Goal: Information Seeking & Learning: Learn about a topic

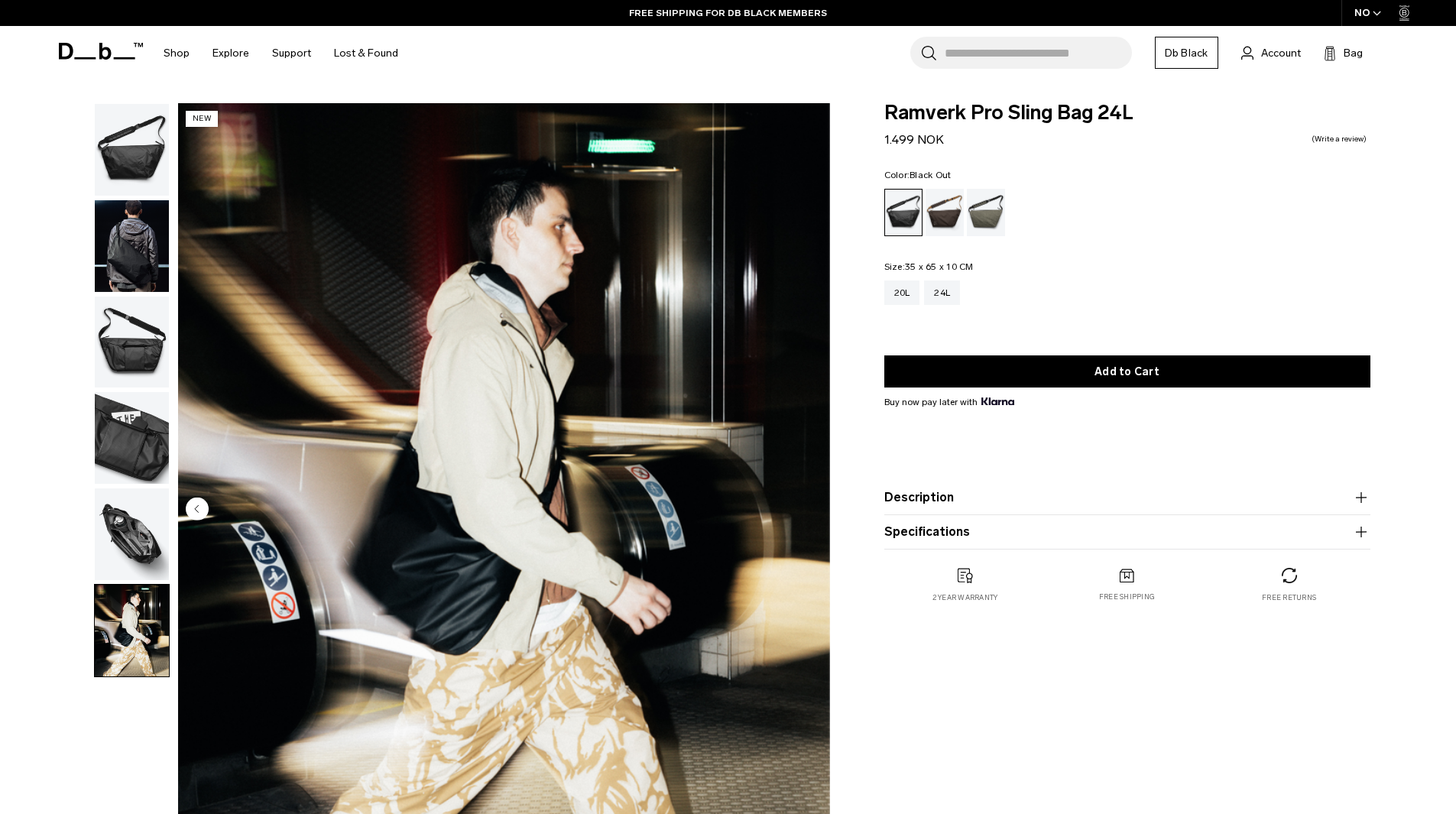
click at [120, 252] on img "button" at bounding box center [131, 245] width 74 height 92
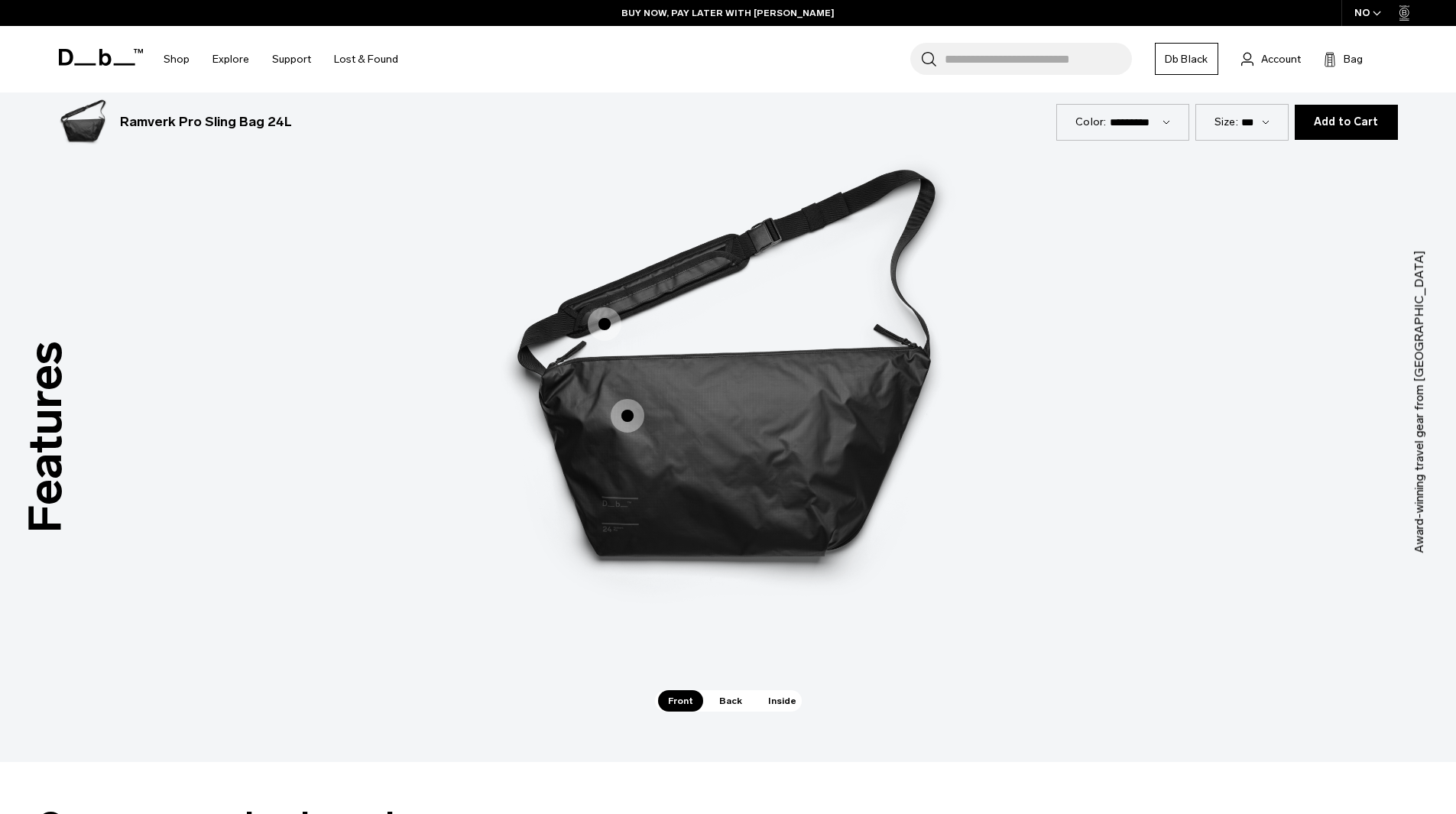
scroll to position [2103, 0]
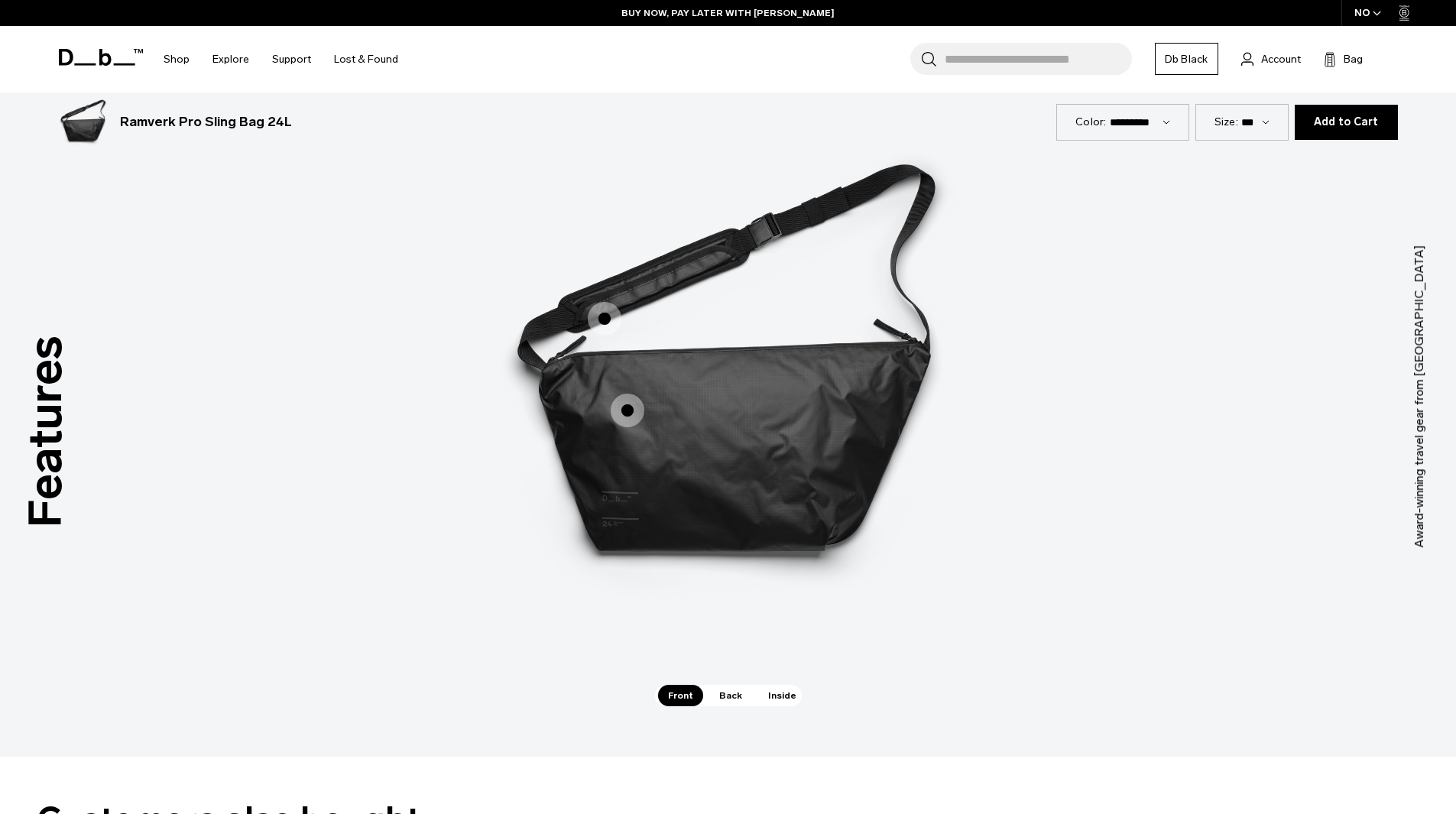
click at [604, 315] on span "1 / 3" at bounding box center [604, 319] width 33 height 33
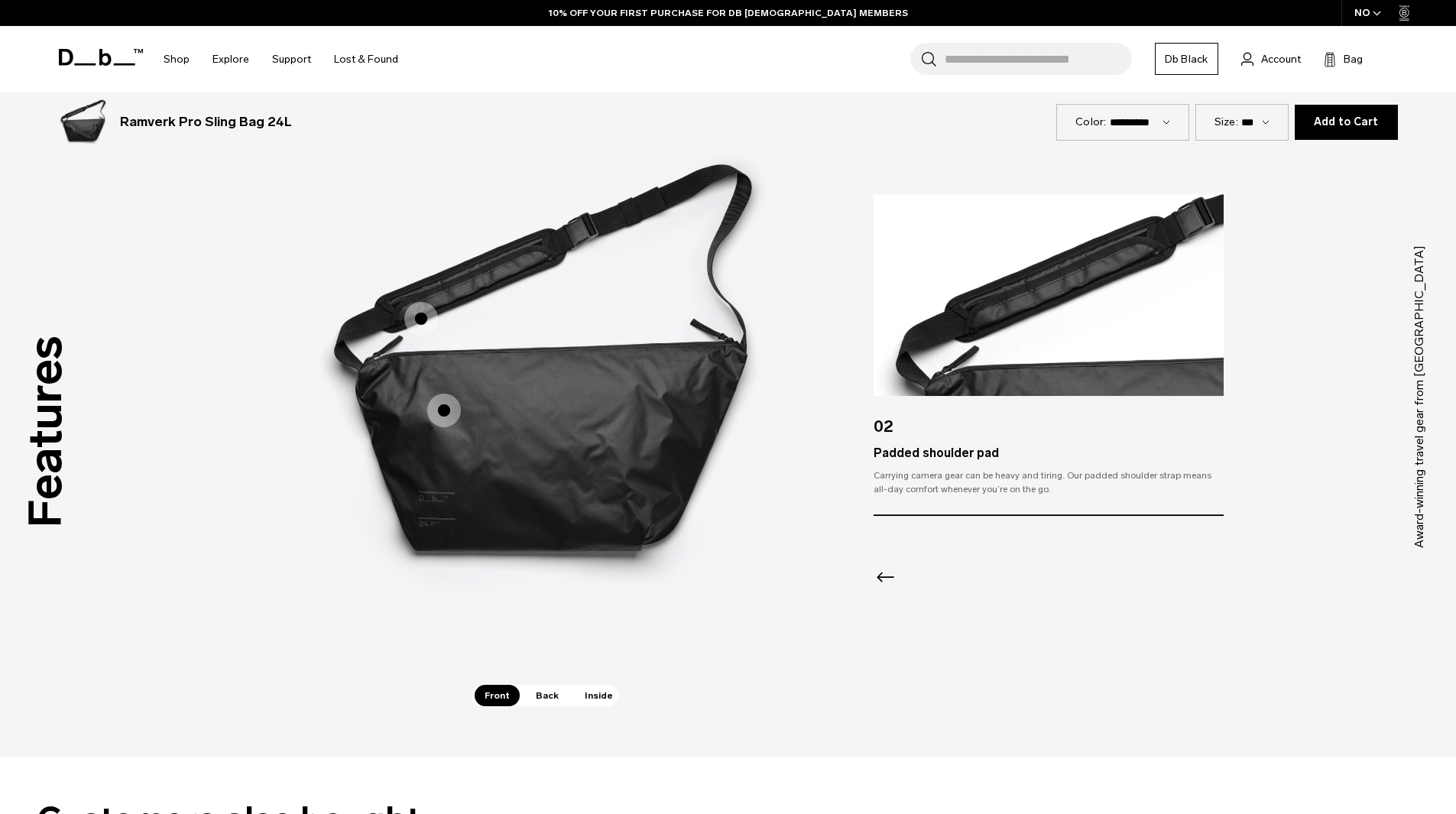
click at [441, 412] on span "1 / 3" at bounding box center [444, 410] width 33 height 33
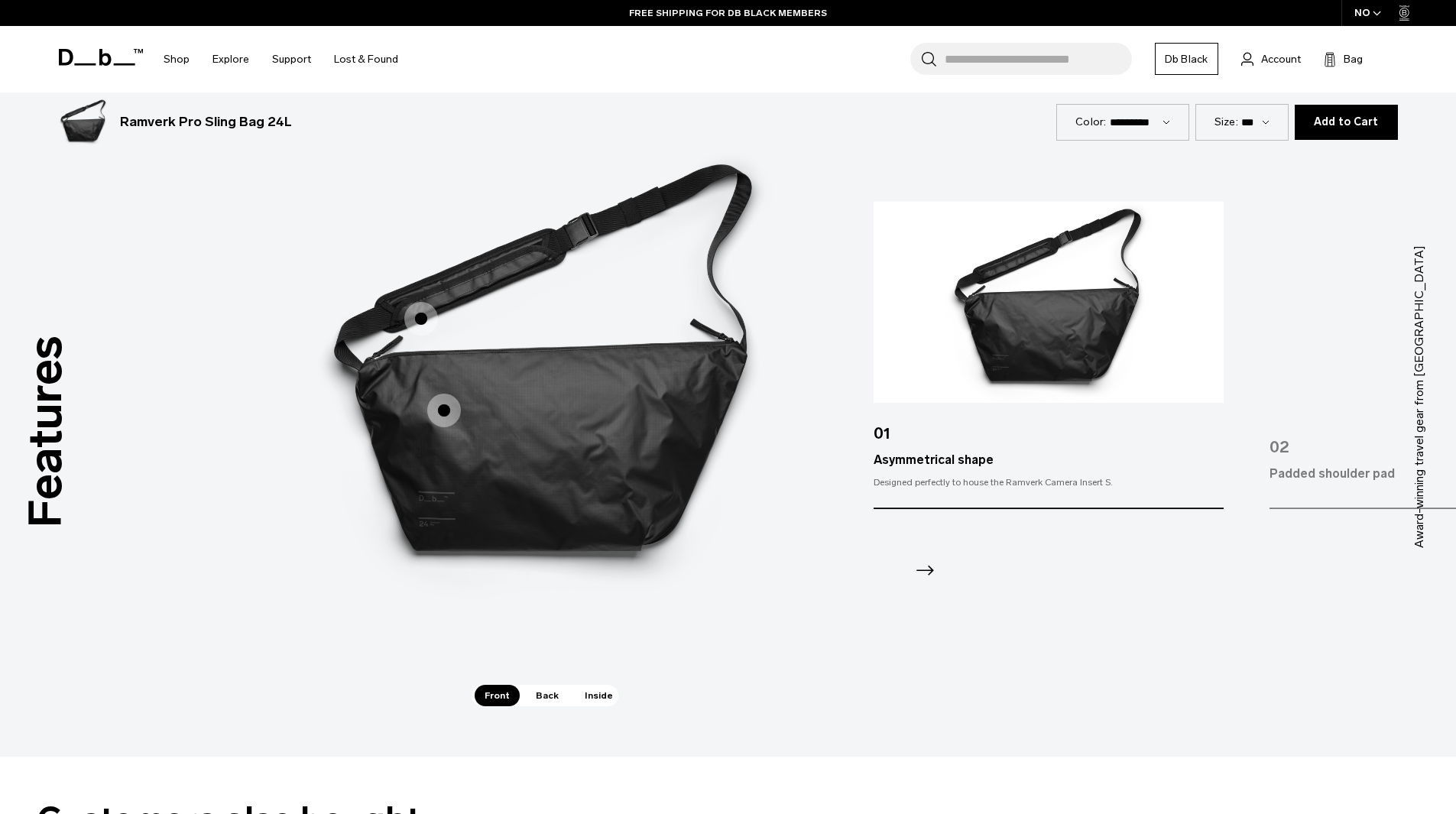
click at [921, 567] on icon "Next slide" at bounding box center [925, 570] width 24 height 24
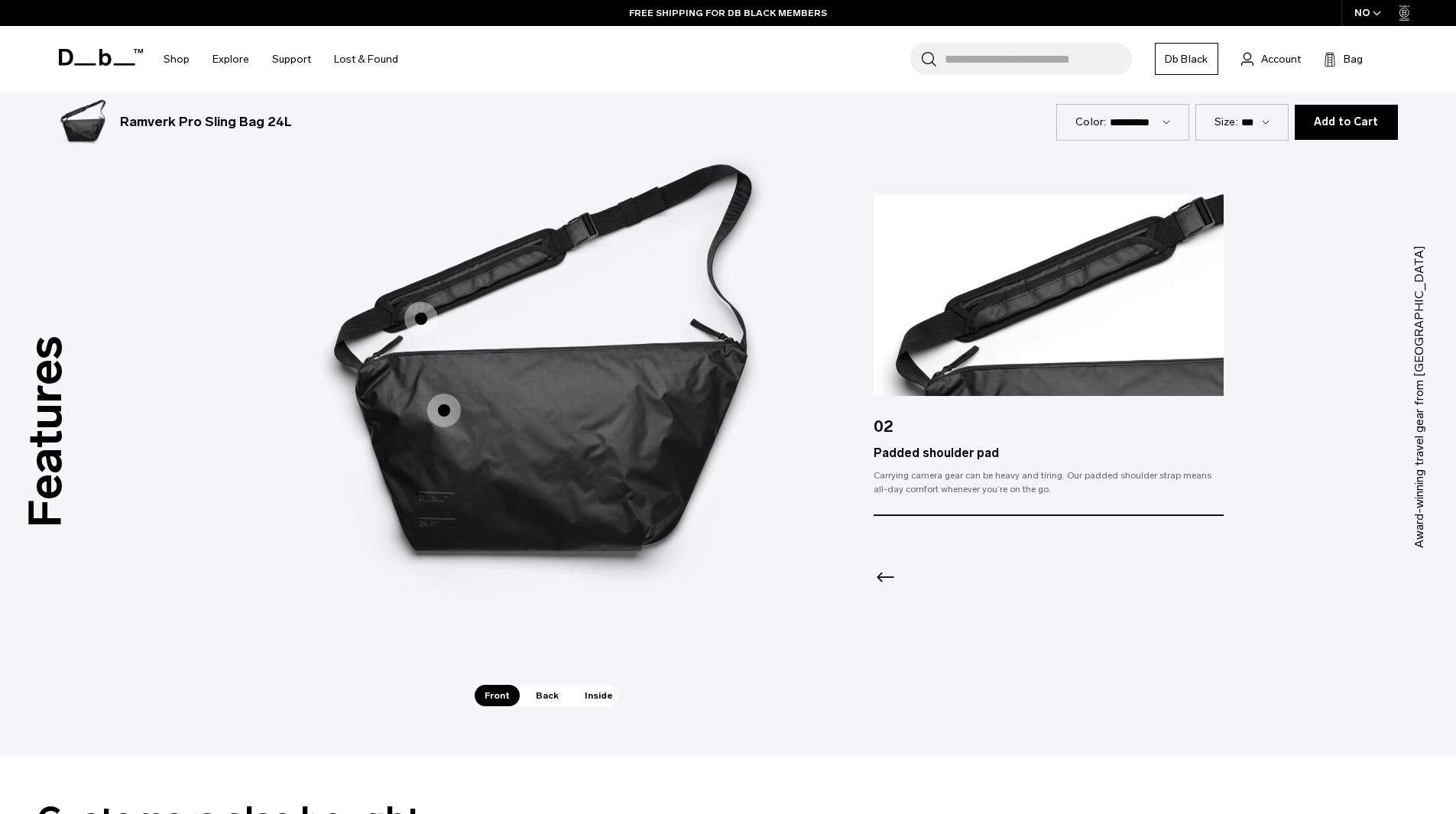
click at [877, 583] on icon "Previous slide" at bounding box center [886, 577] width 24 height 24
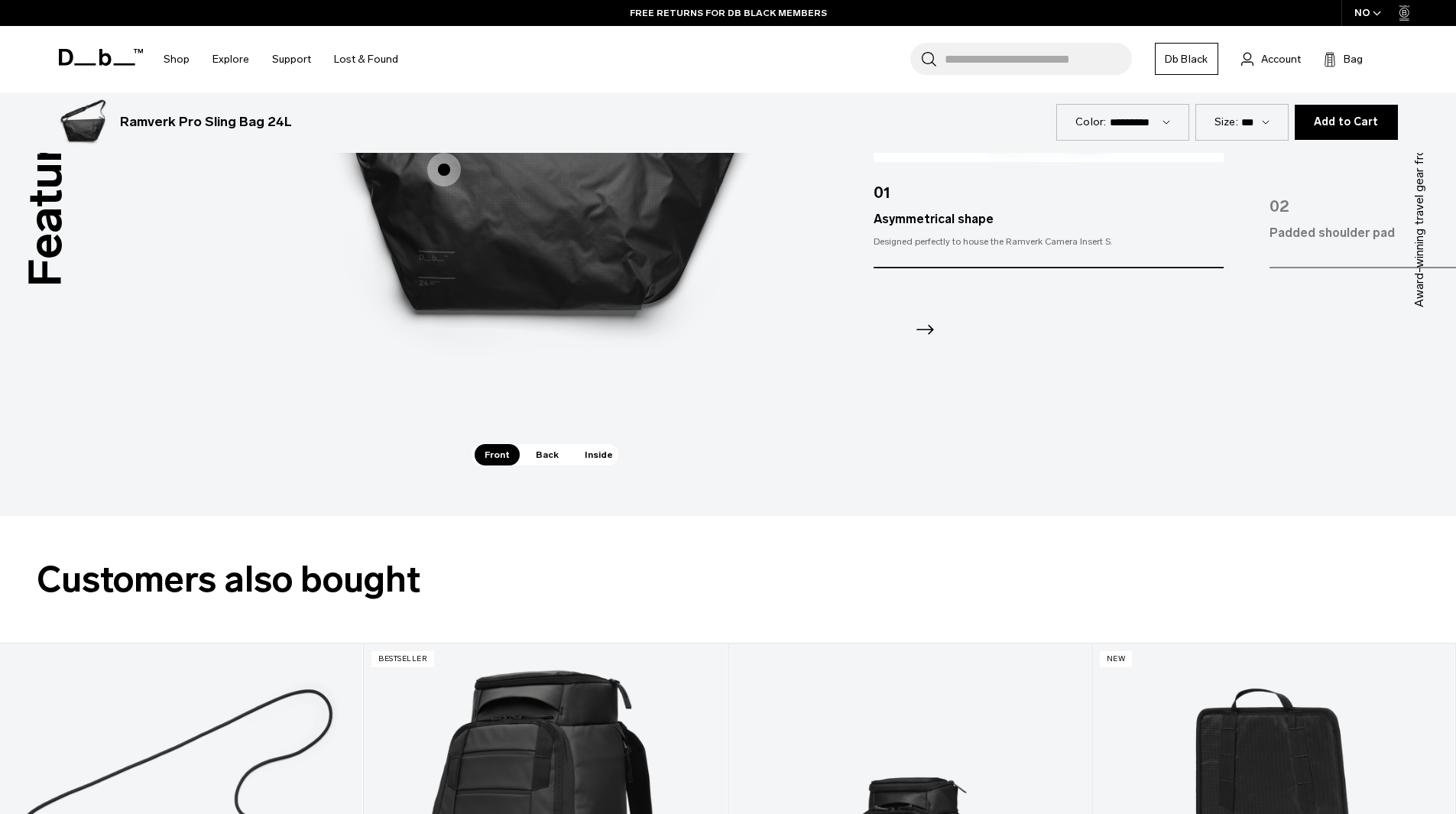
scroll to position [2345, 0]
click at [536, 452] on span "Back" at bounding box center [547, 454] width 43 height 21
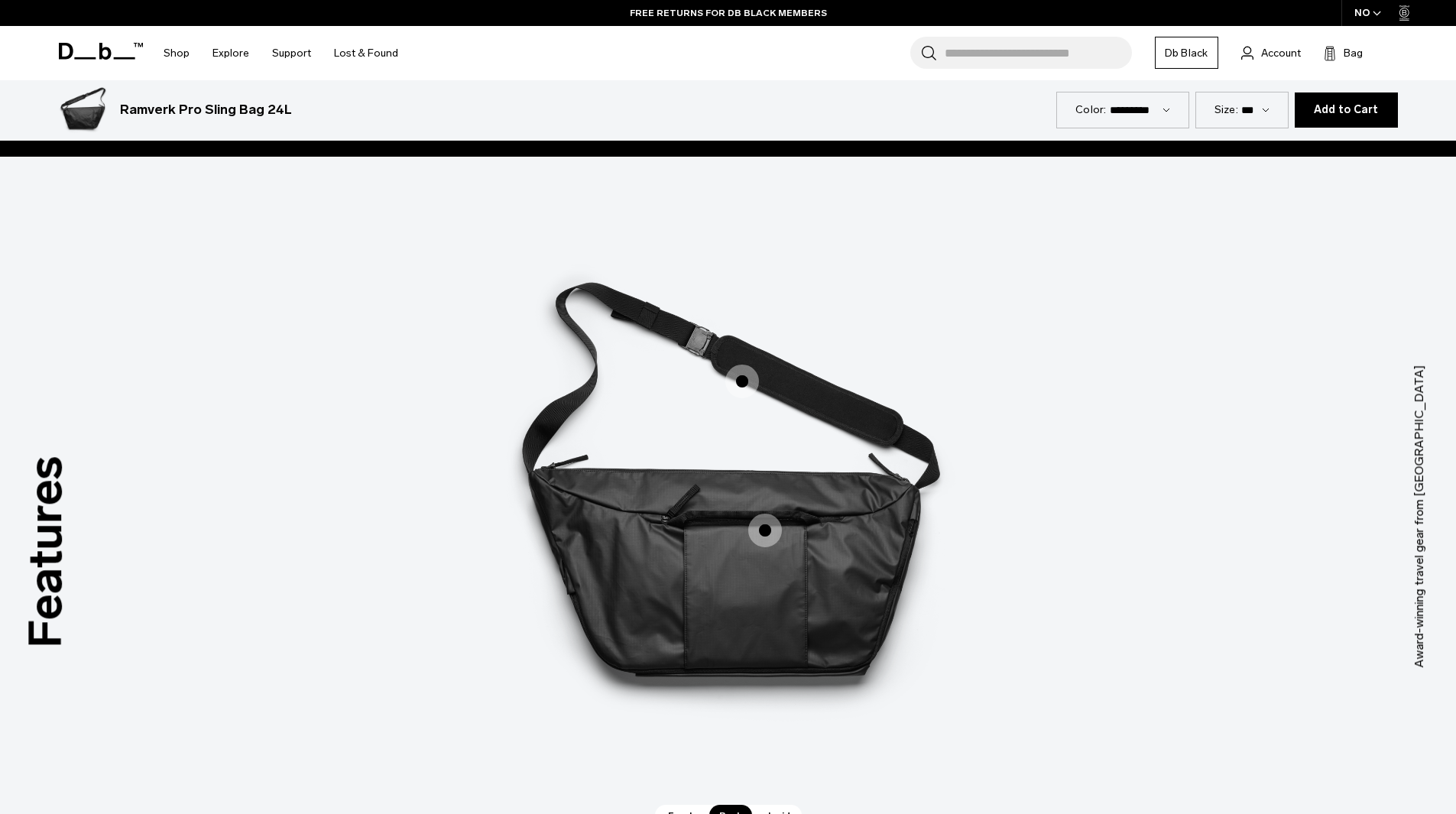
scroll to position [1983, 0]
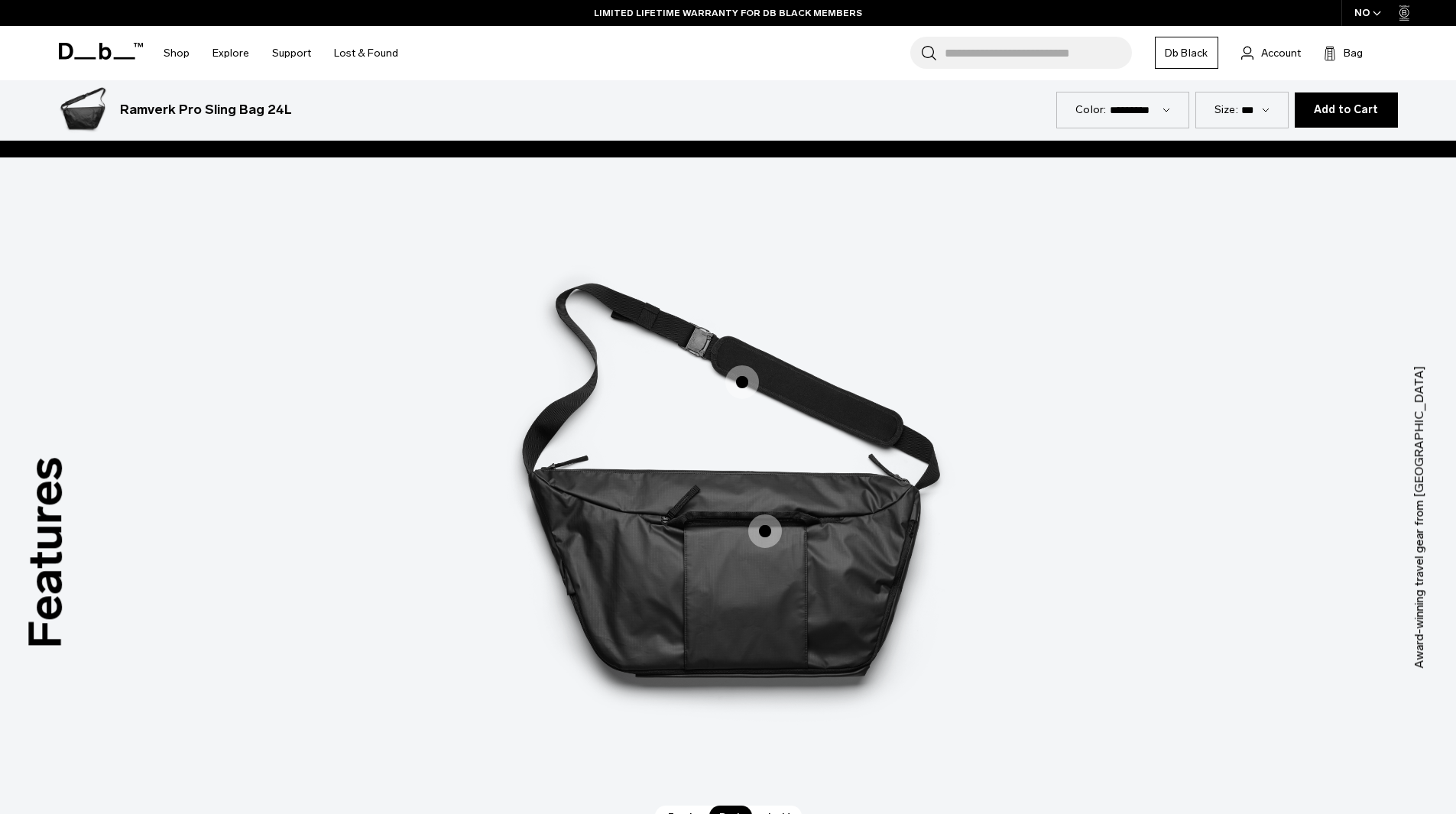
click at [740, 379] on span "2 / 3" at bounding box center [742, 382] width 33 height 33
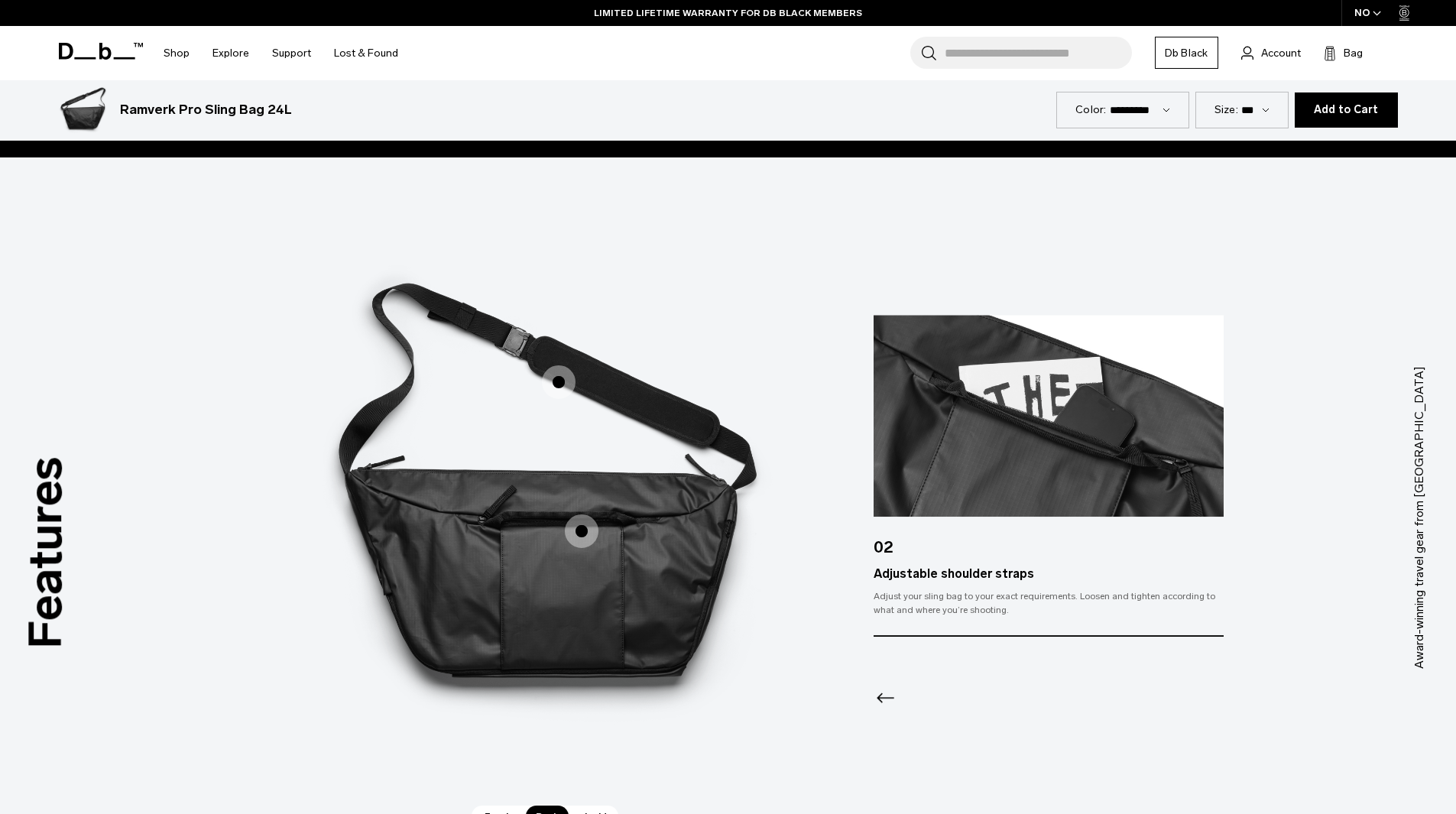
click at [575, 526] on span "2 / 3" at bounding box center [581, 532] width 33 height 33
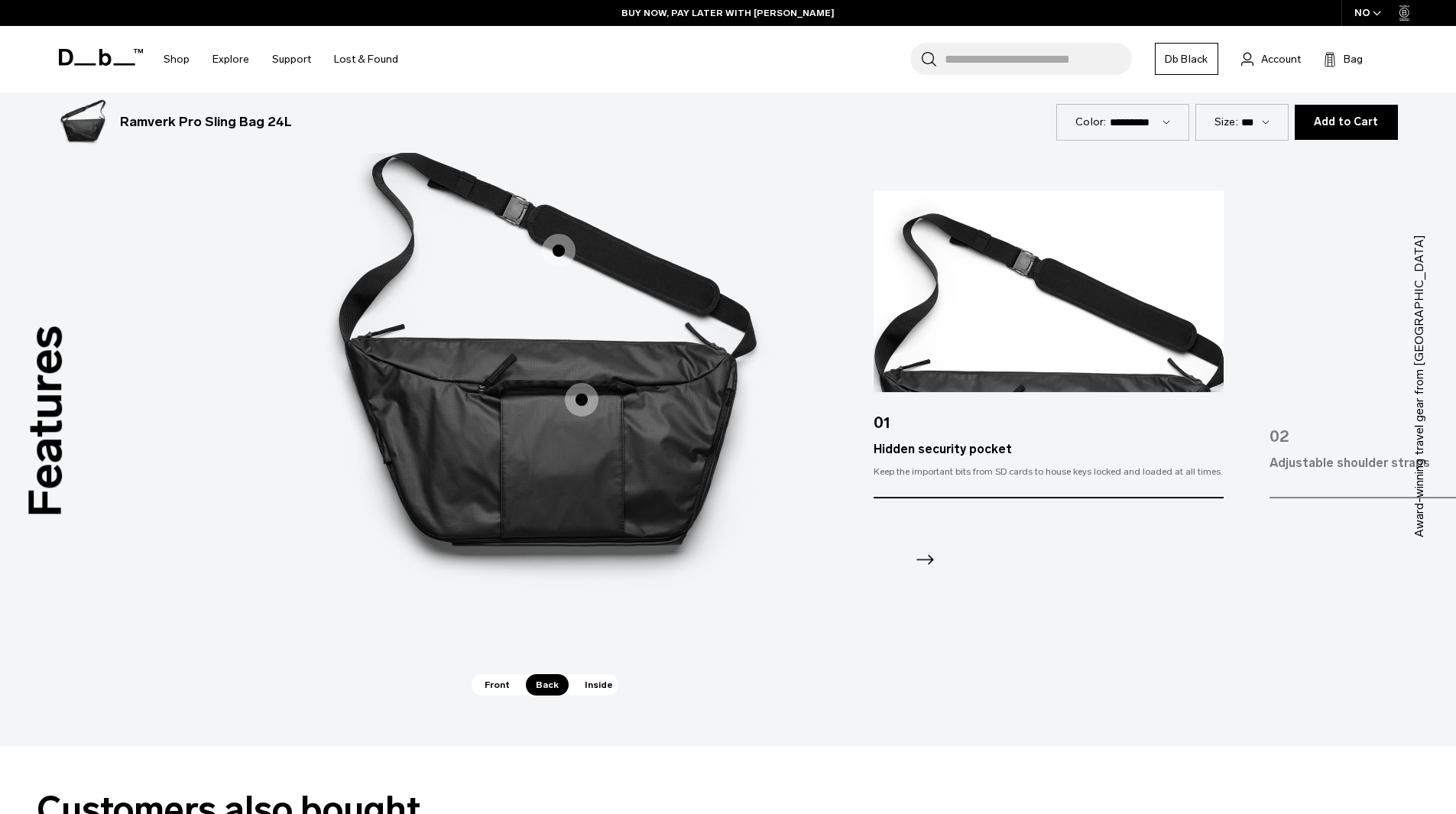
scroll to position [2115, 0]
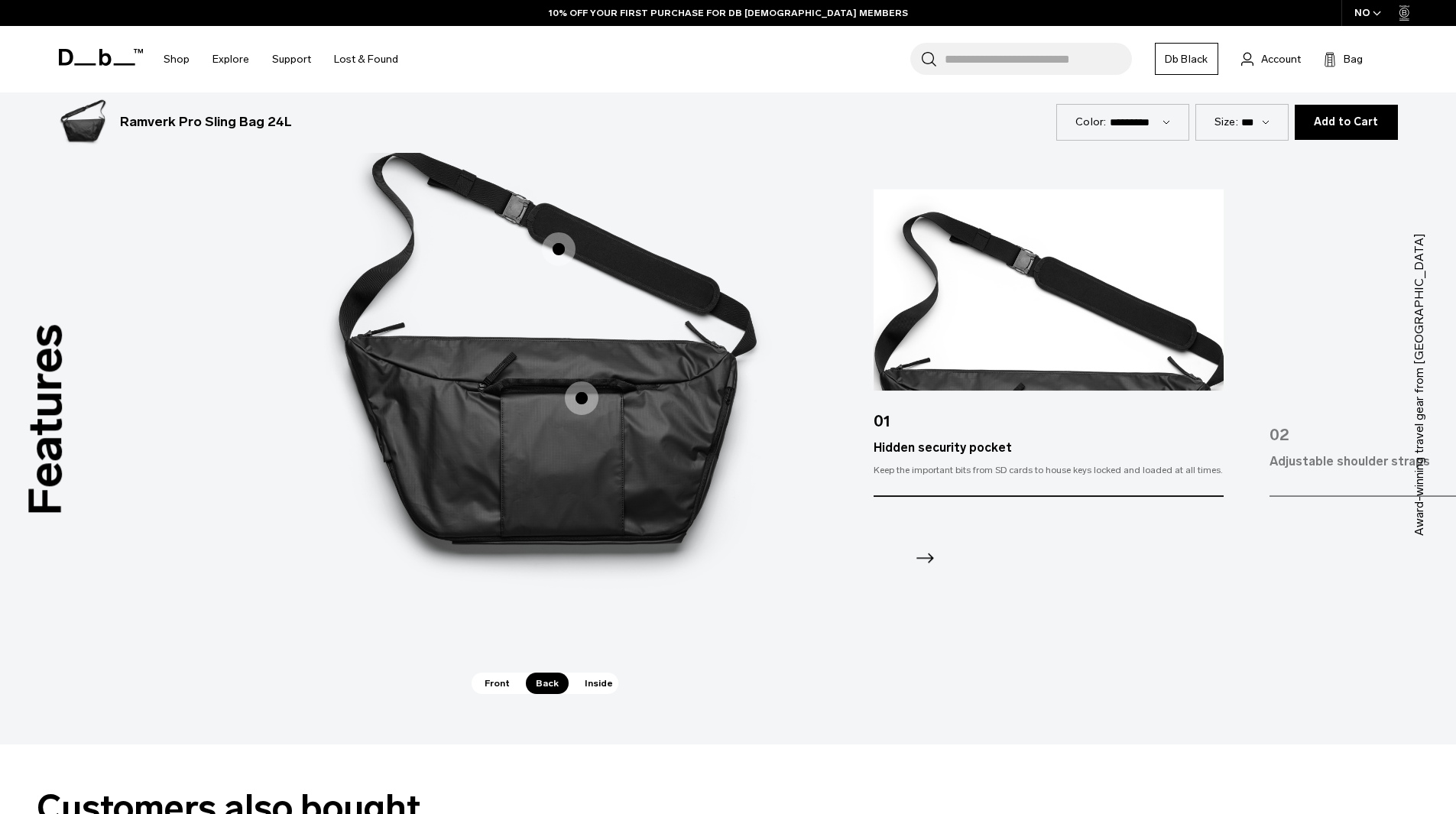
click at [607, 689] on span "Inside" at bounding box center [599, 683] width 48 height 21
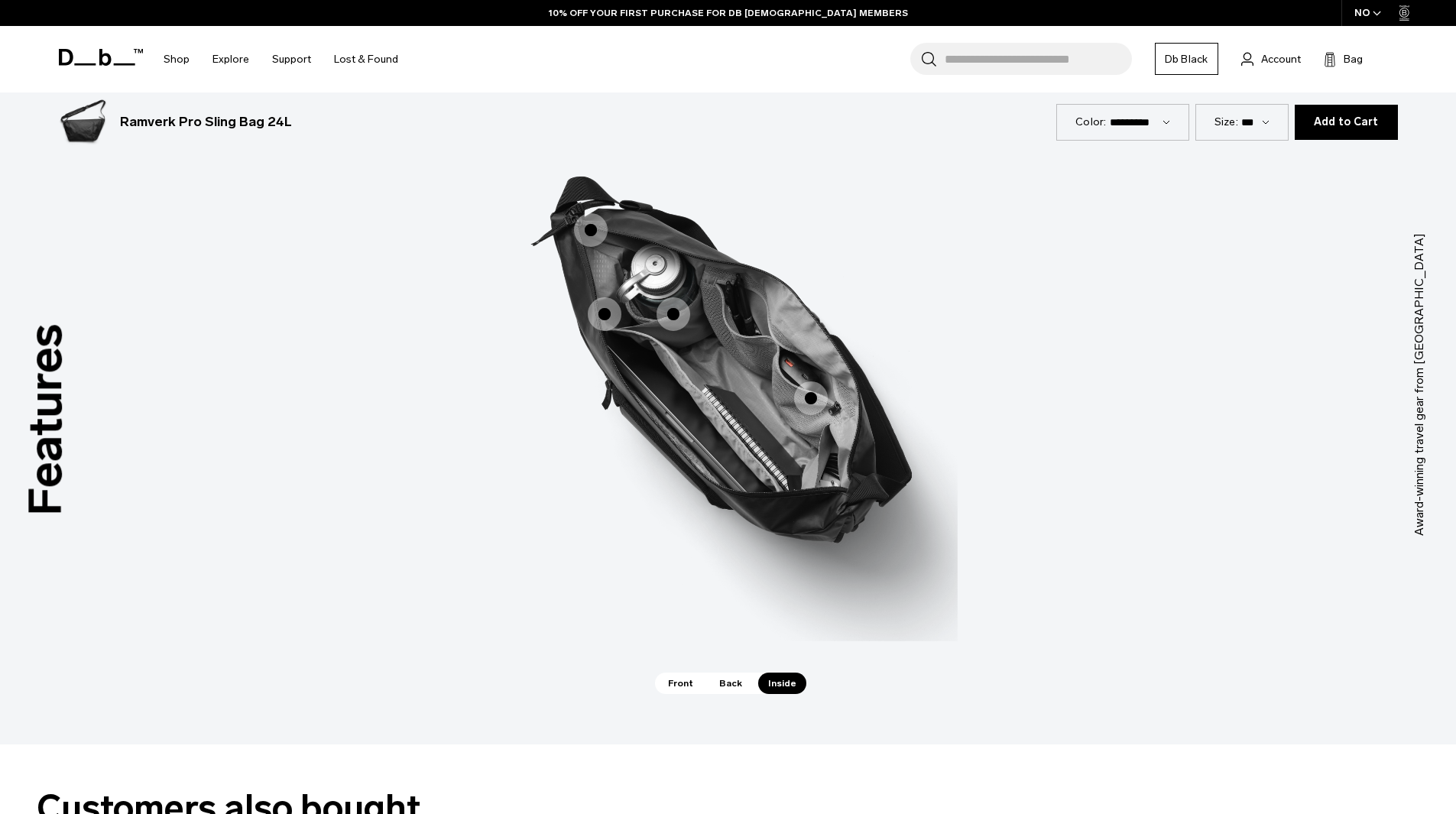
click at [596, 229] on span "3 / 3" at bounding box center [591, 230] width 33 height 33
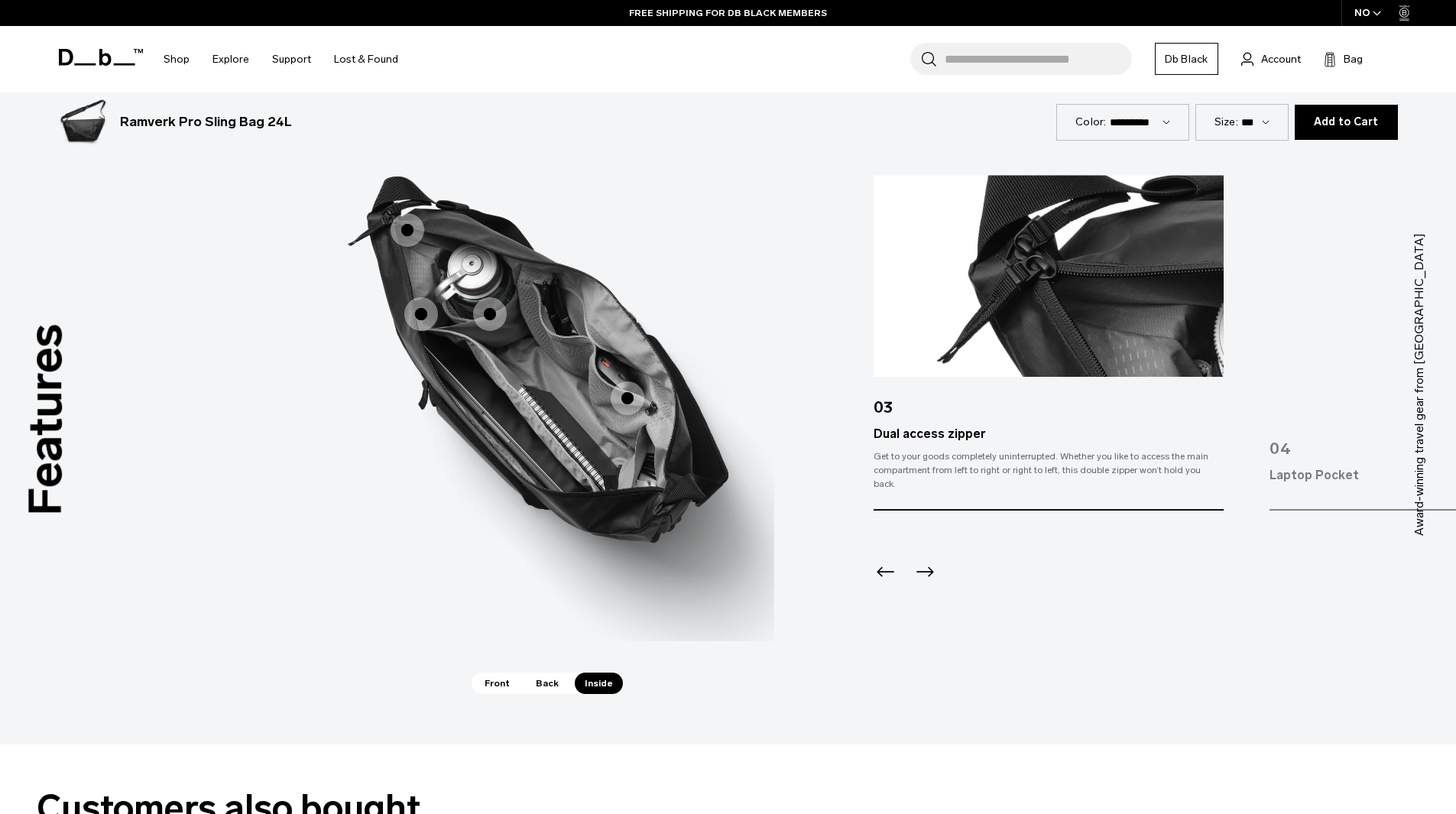
click at [418, 309] on span "3 / 3" at bounding box center [421, 314] width 33 height 33
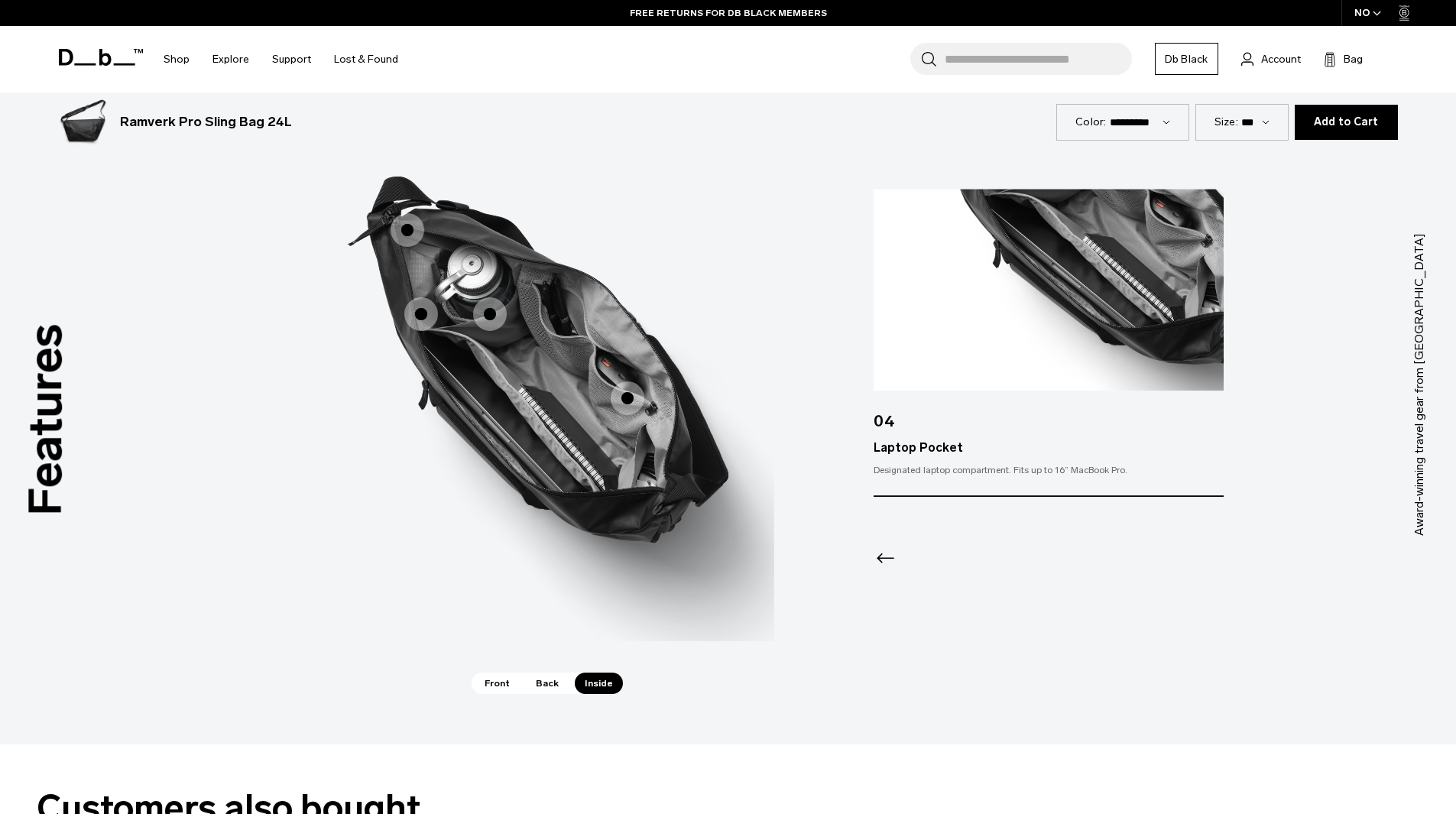
click at [497, 310] on span "3 / 3" at bounding box center [490, 314] width 33 height 33
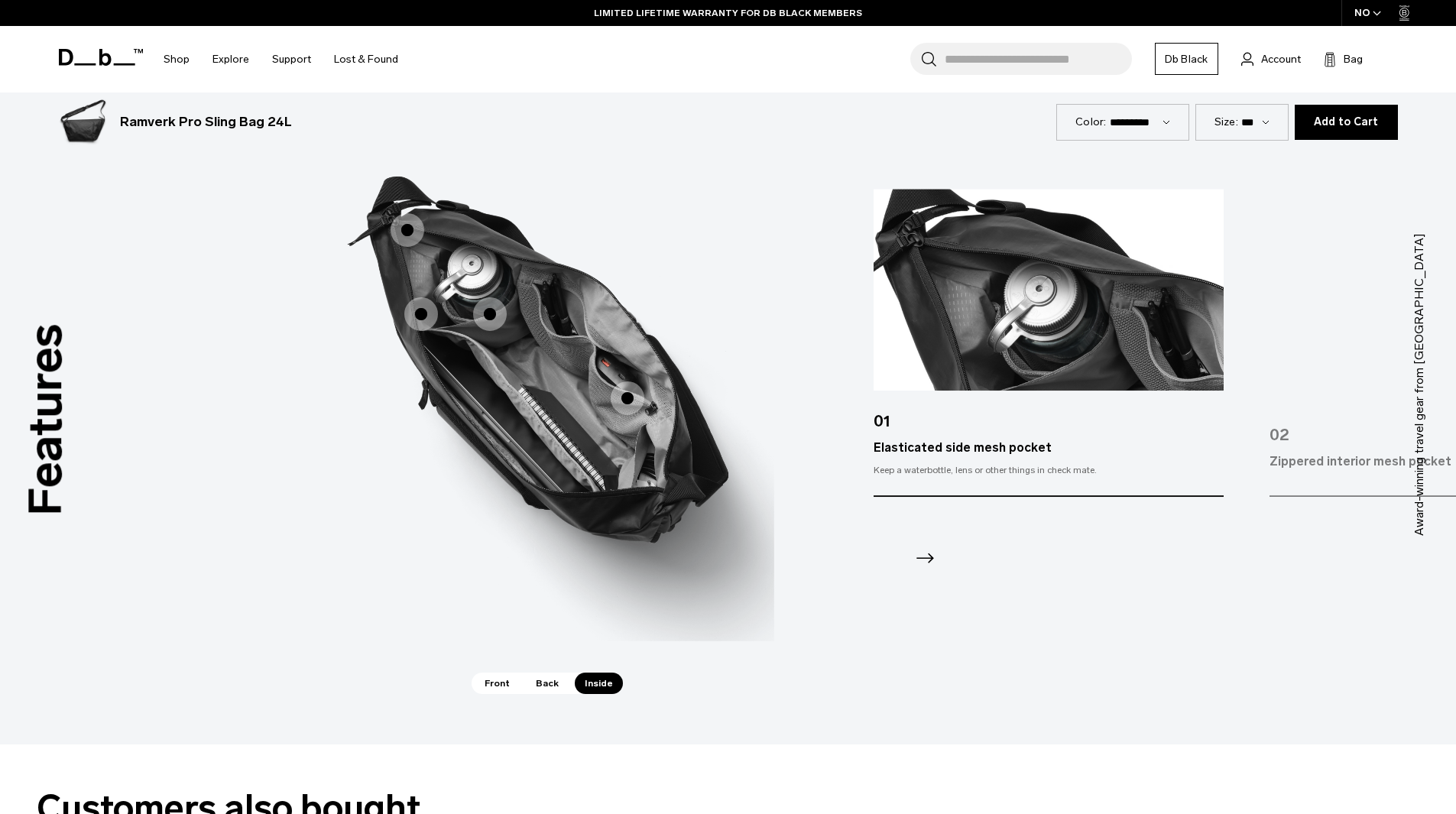
click at [625, 393] on span "3 / 3" at bounding box center [628, 398] width 33 height 33
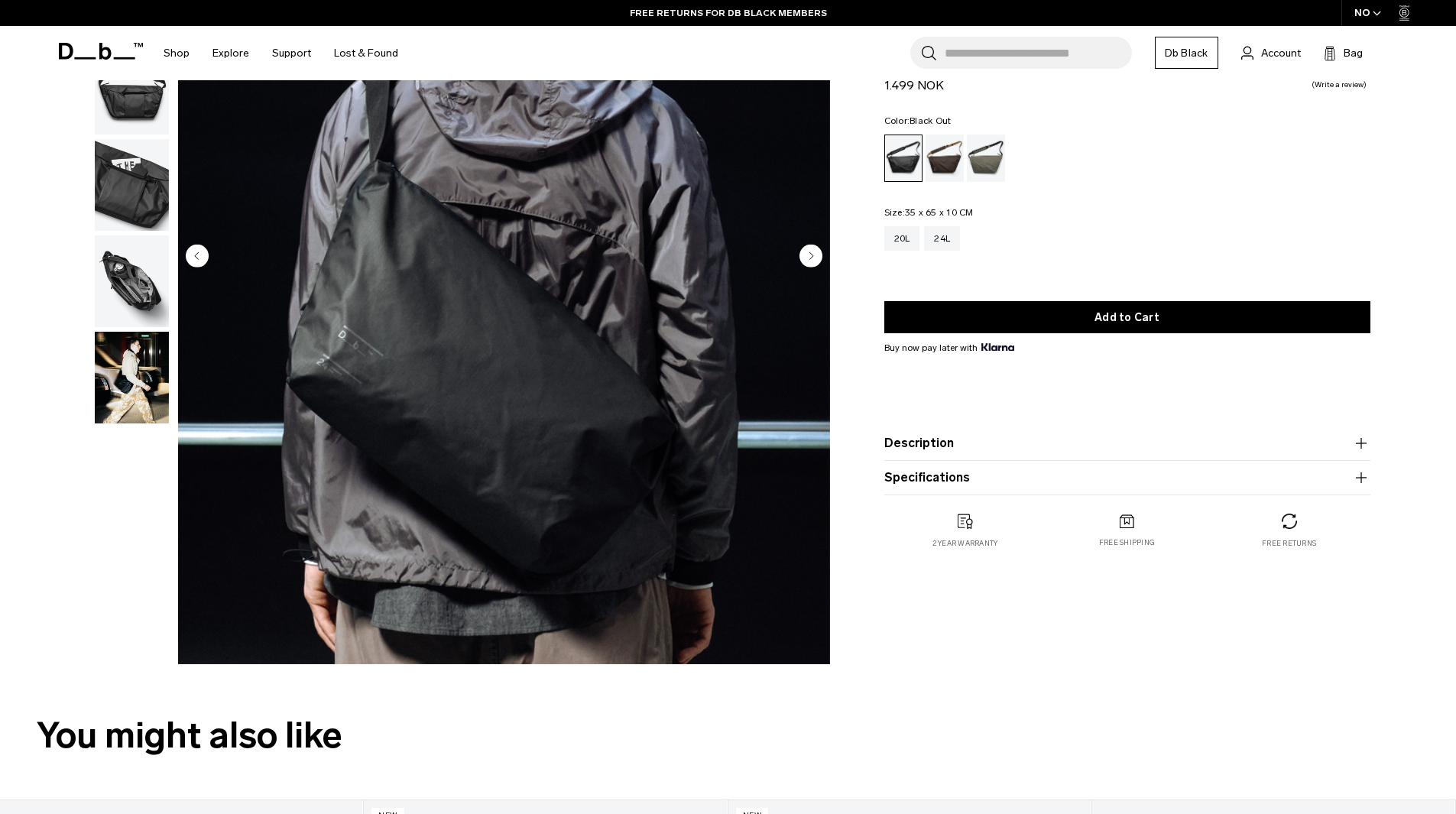
scroll to position [0, 0]
